Goal: Task Accomplishment & Management: Manage account settings

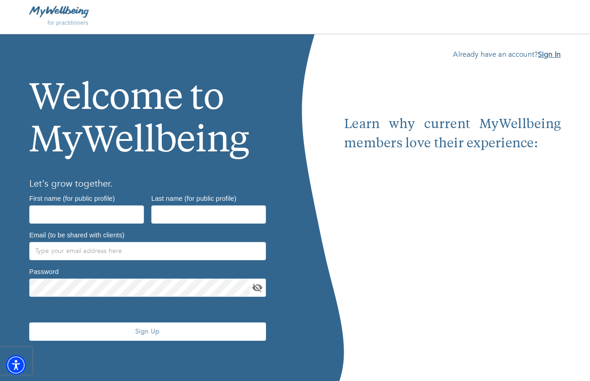
click at [552, 55] on b "Sign In" at bounding box center [549, 54] width 23 height 10
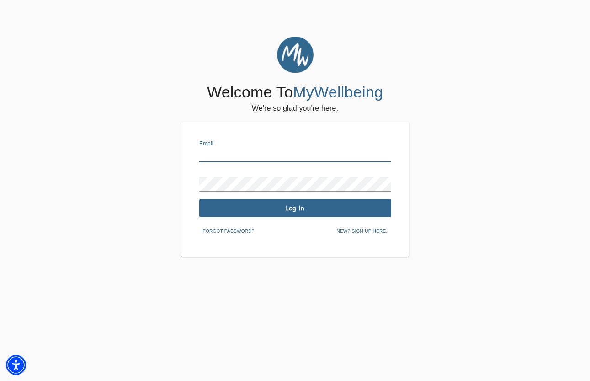
click at [291, 150] on input "text" at bounding box center [295, 155] width 192 height 15
type input "[PERSON_NAME][EMAIL_ADDRESS][DOMAIN_NAME]"
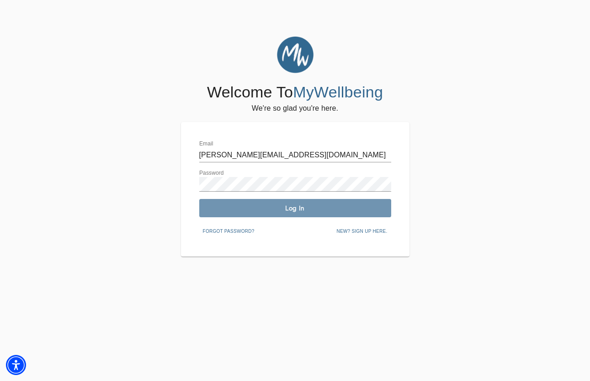
click at [314, 211] on span "Log In" at bounding box center [295, 208] width 185 height 9
